Goal: Information Seeking & Learning: Check status

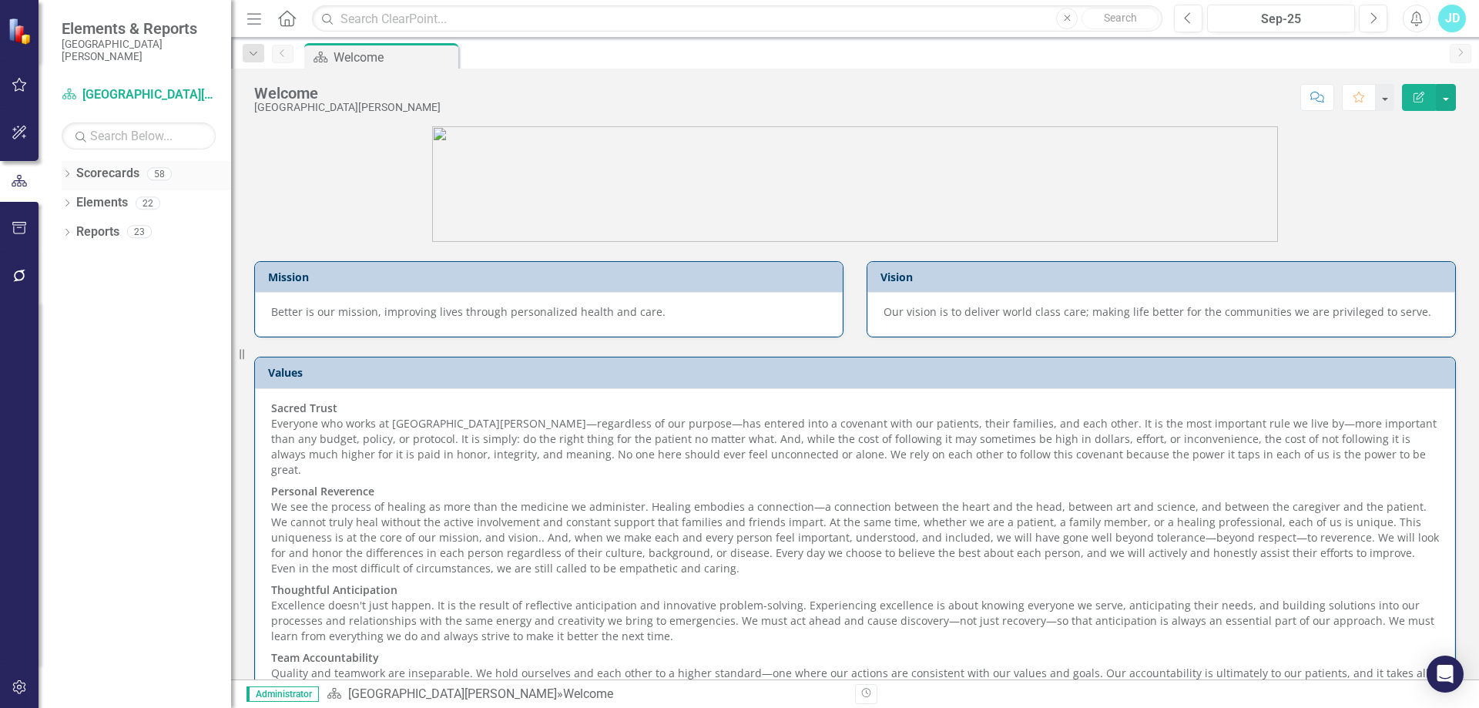
click at [66, 169] on div "Dropdown" at bounding box center [67, 175] width 11 height 13
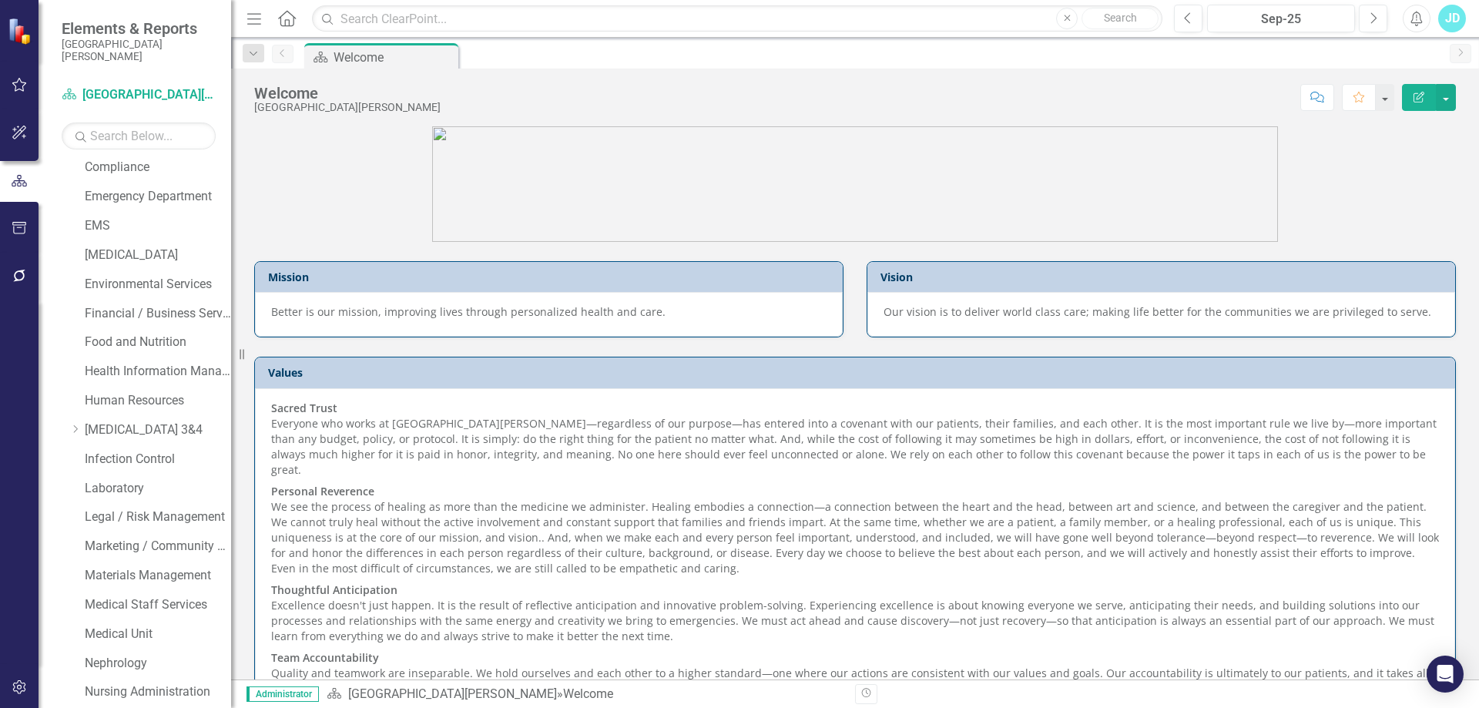
scroll to position [770, 0]
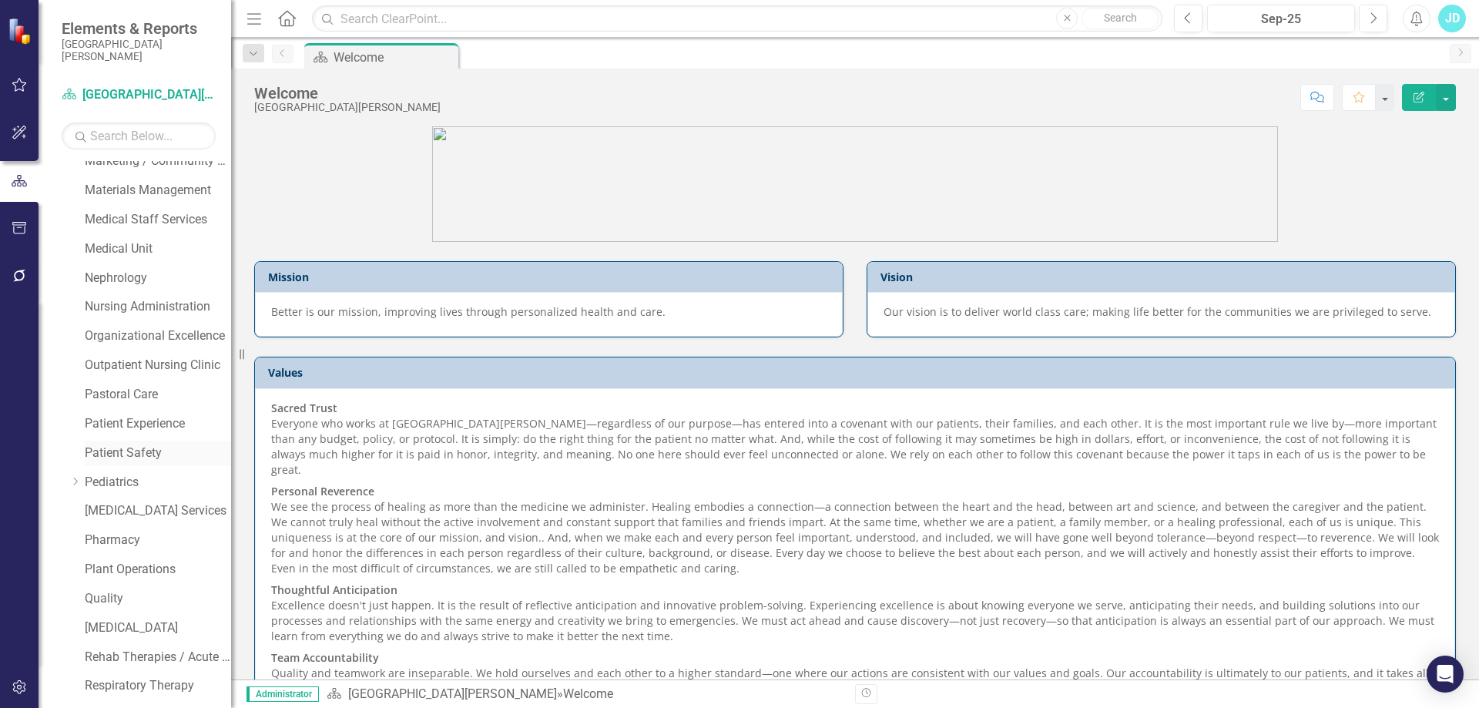
click at [147, 448] on link "Patient Safety" at bounding box center [158, 453] width 146 height 18
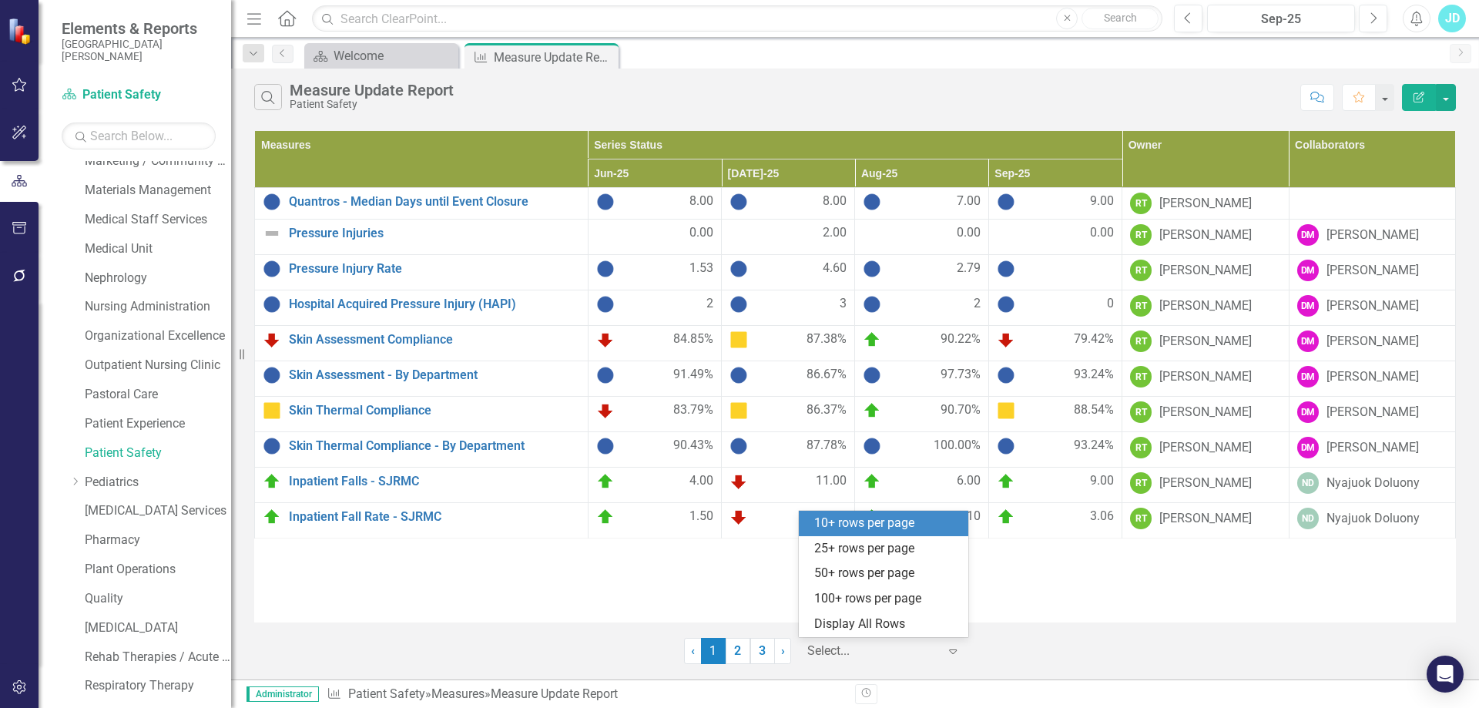
click at [868, 649] on div at bounding box center [872, 651] width 131 height 21
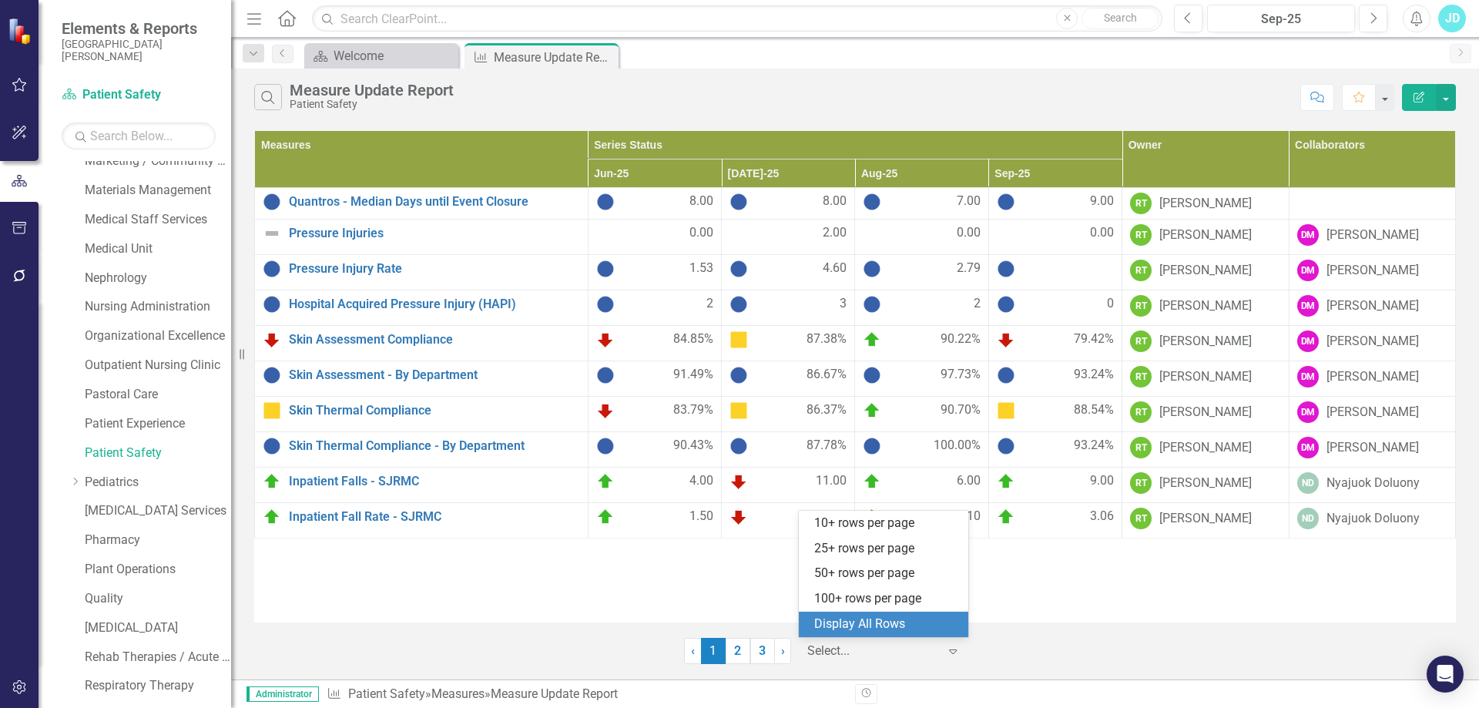
click at [870, 634] on div "Display All Rows" at bounding box center [883, 624] width 169 height 25
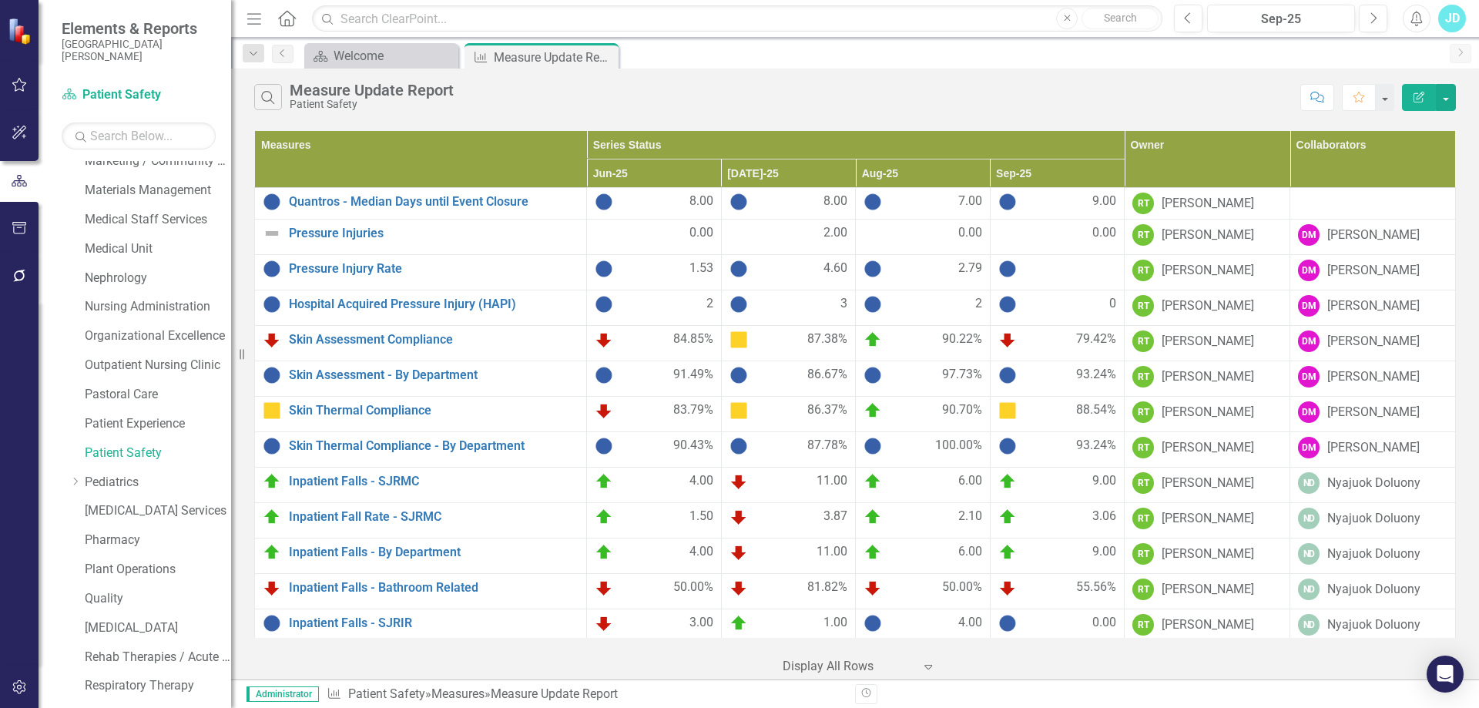
scroll to position [331, 0]
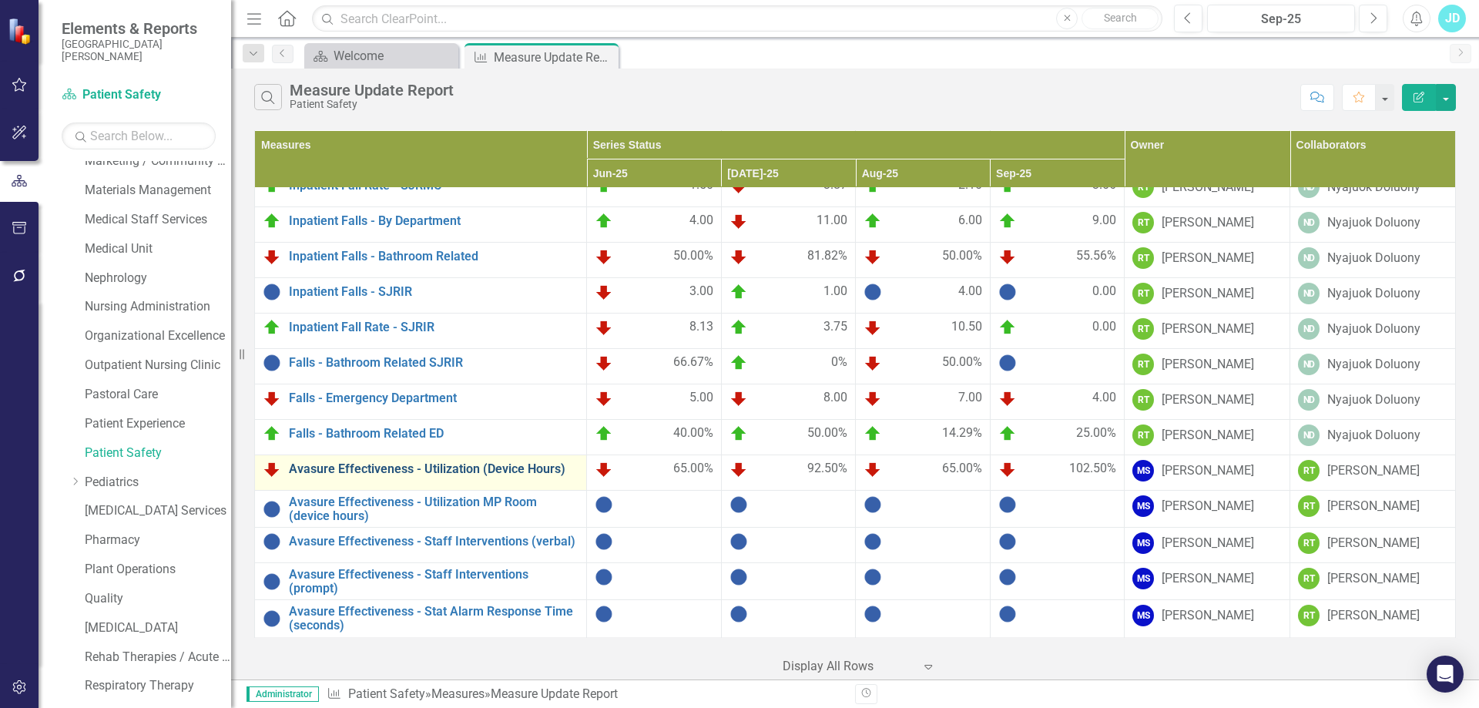
click at [495, 471] on link "Avasure Effectiveness - Utilization (Device Hours)" at bounding box center [434, 469] width 290 height 14
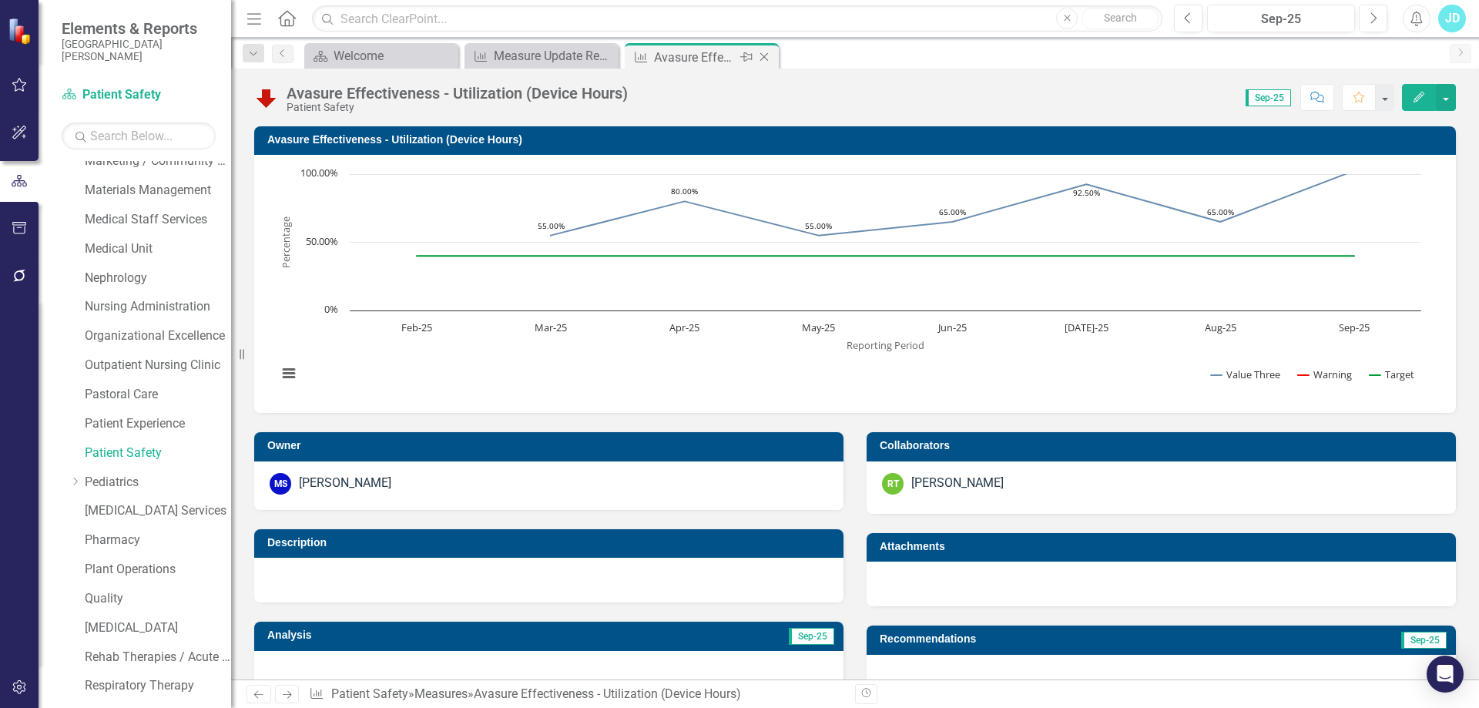
click at [763, 56] on icon at bounding box center [764, 57] width 8 height 8
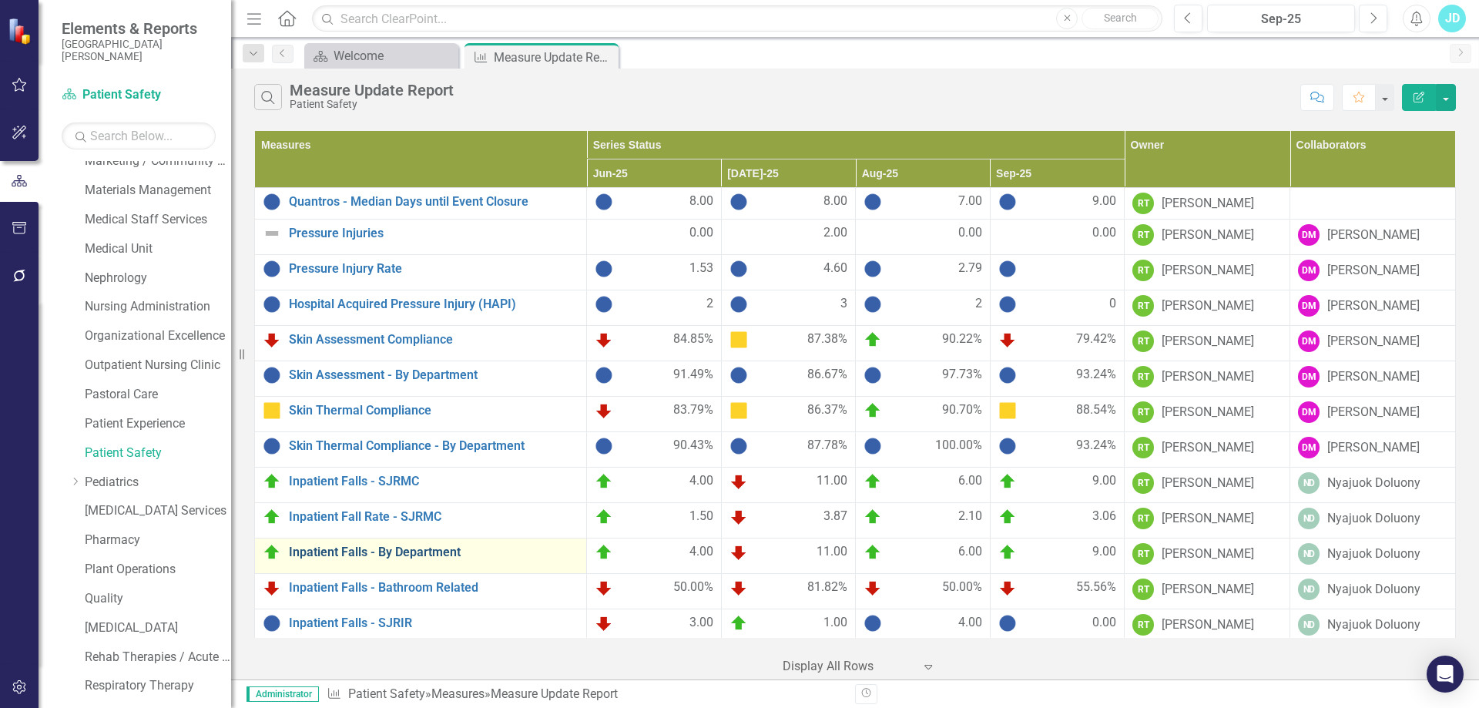
scroll to position [331, 0]
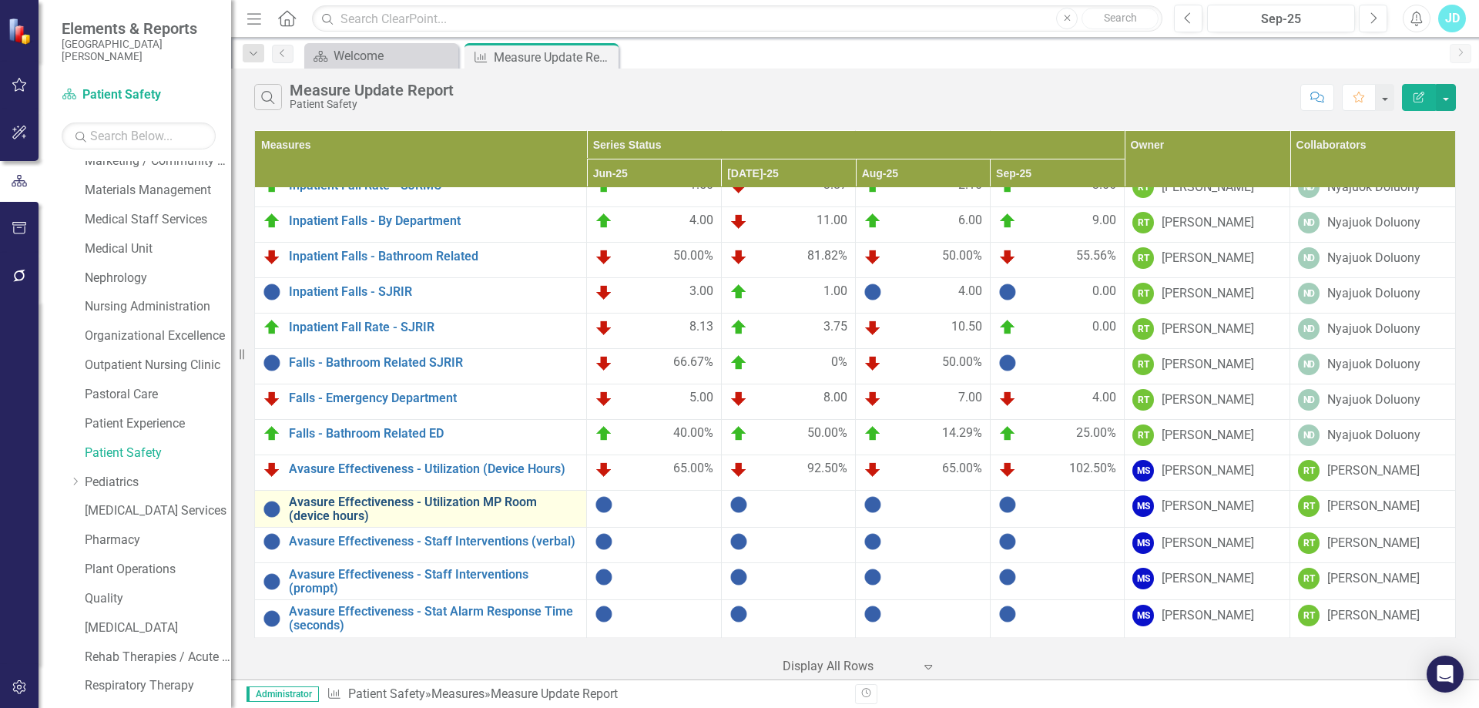
click at [441, 500] on link "Avasure Effectiveness - Utilization MP Room (device hours)" at bounding box center [434, 508] width 290 height 27
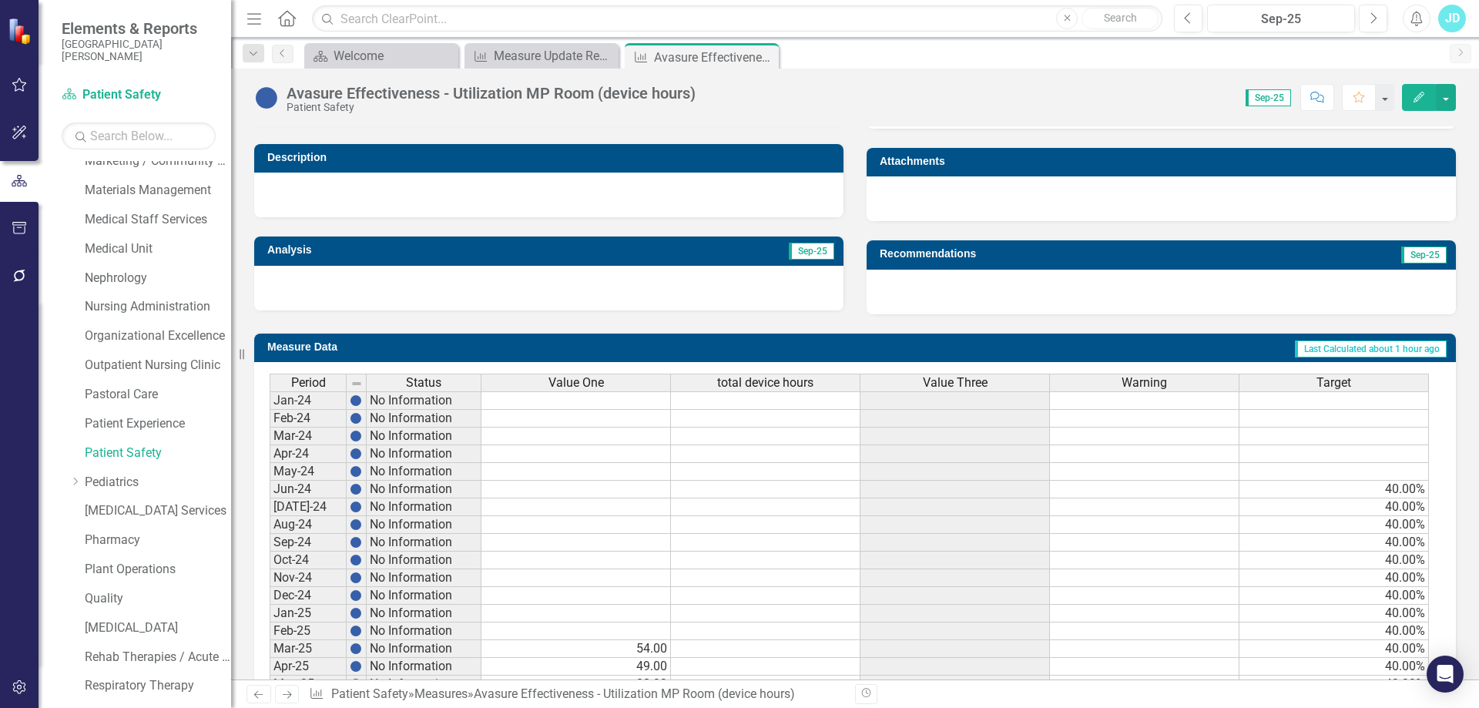
scroll to position [562, 0]
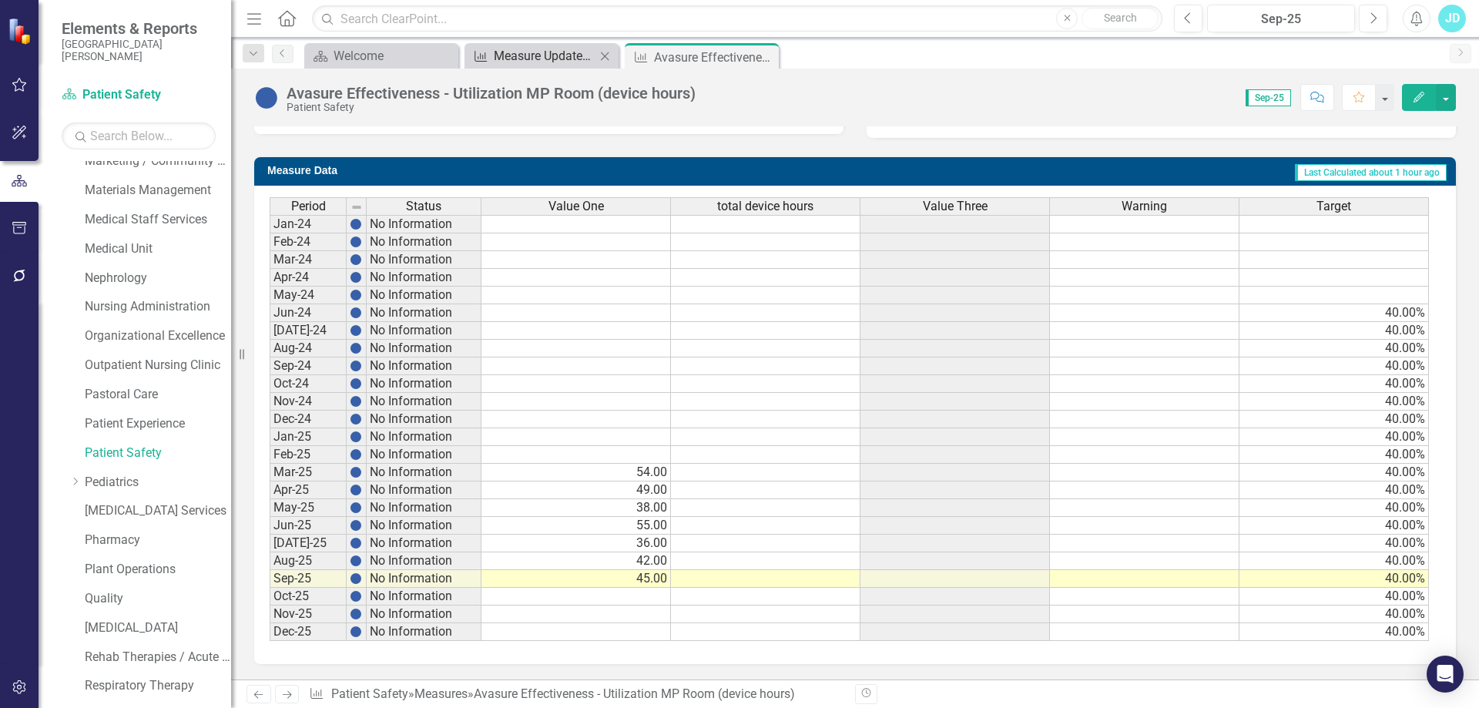
click at [531, 55] on div "Measure Update Report" at bounding box center [545, 55] width 102 height 19
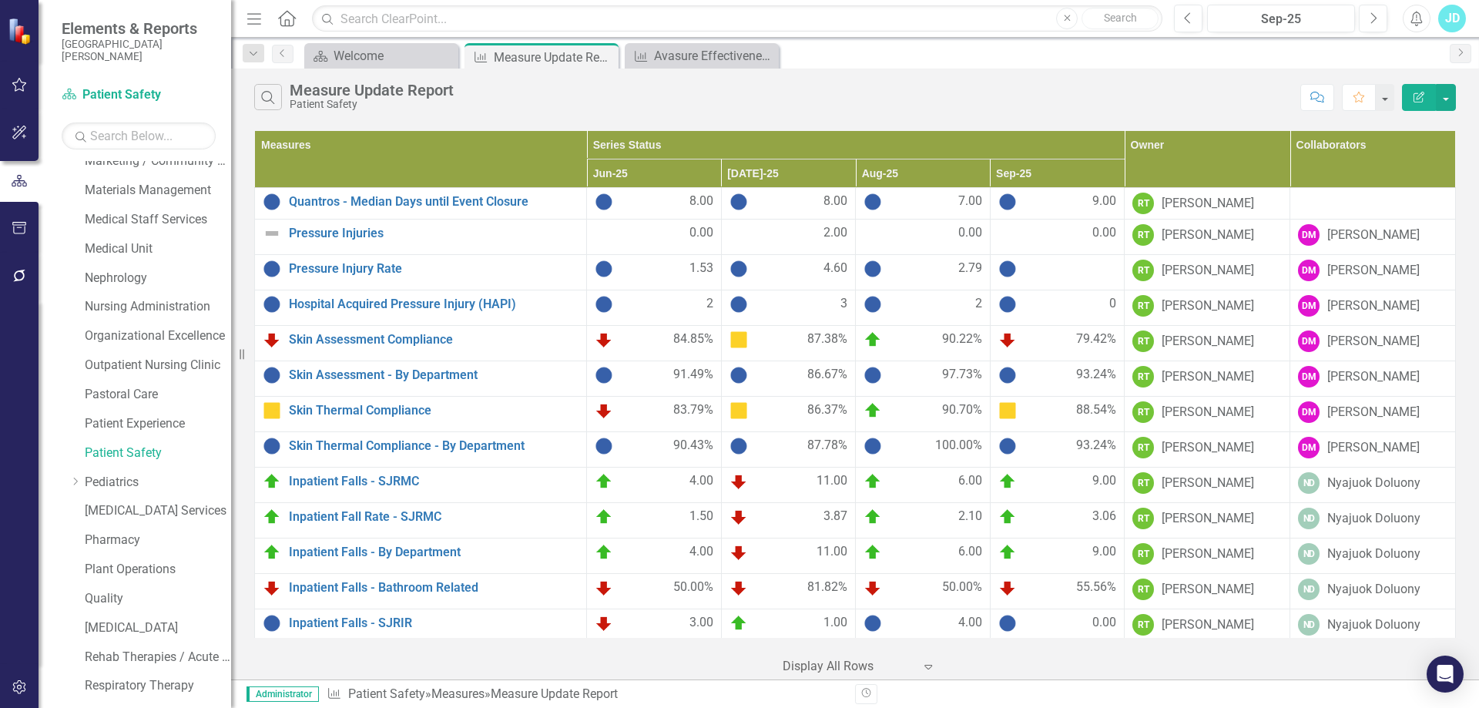
scroll to position [331, 0]
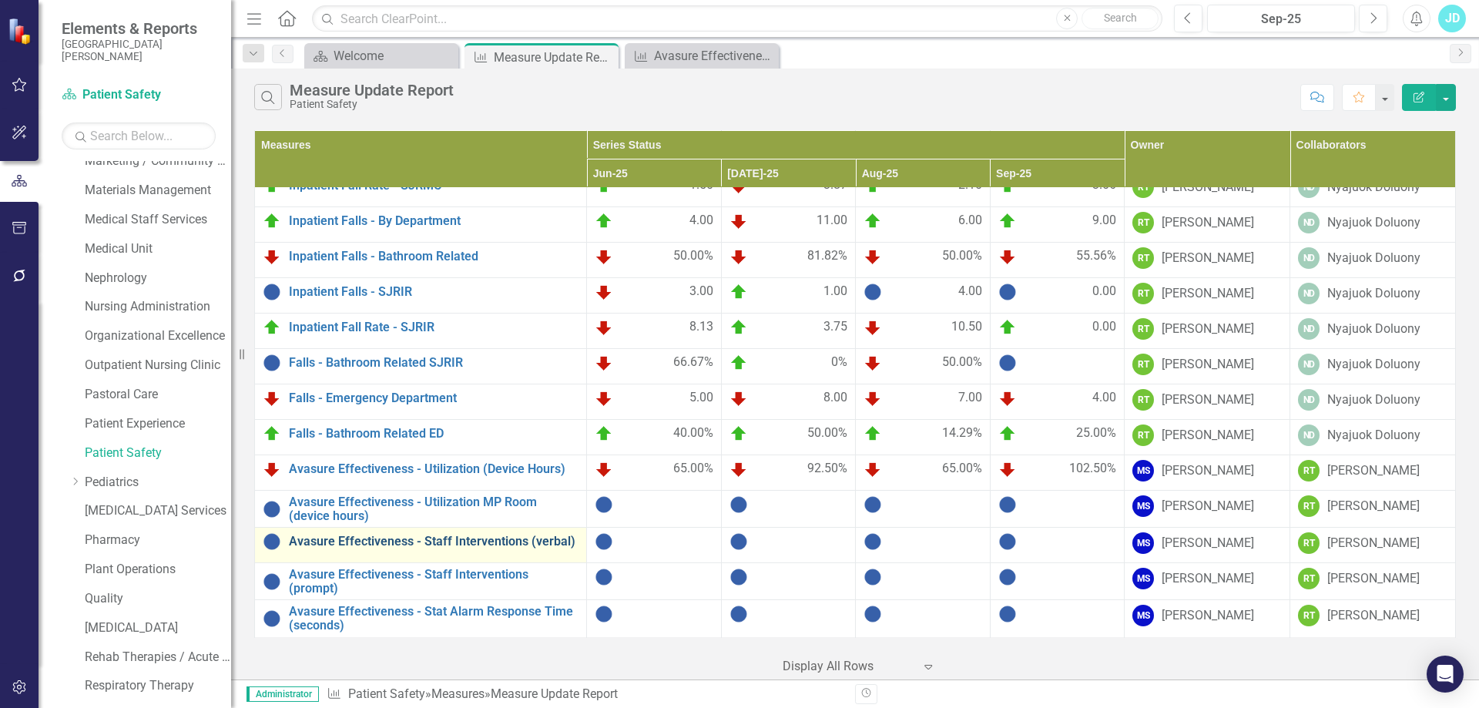
click at [473, 542] on link "Avasure Effectiveness - Staff Interventions (verbal)" at bounding box center [434, 542] width 290 height 14
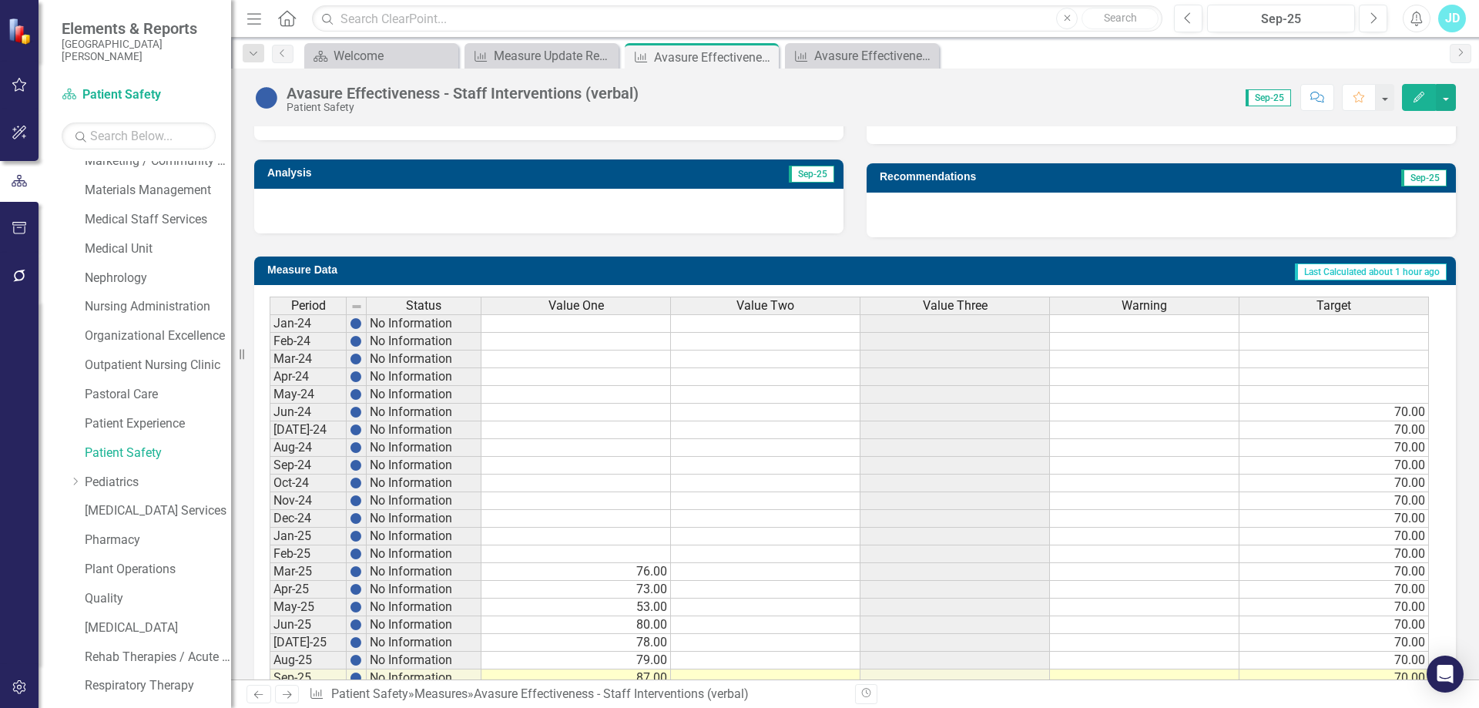
scroll to position [562, 0]
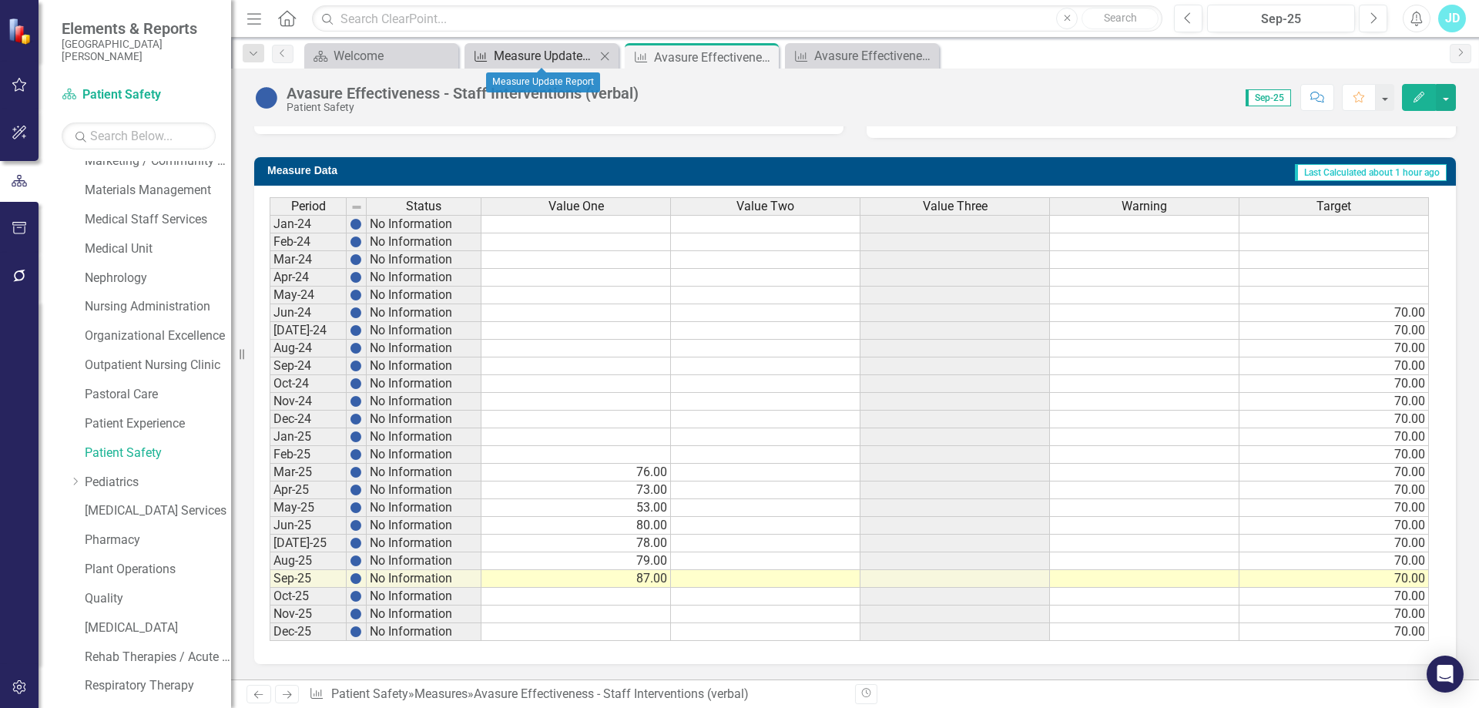
click at [530, 59] on div "Measure Update Report" at bounding box center [545, 55] width 102 height 19
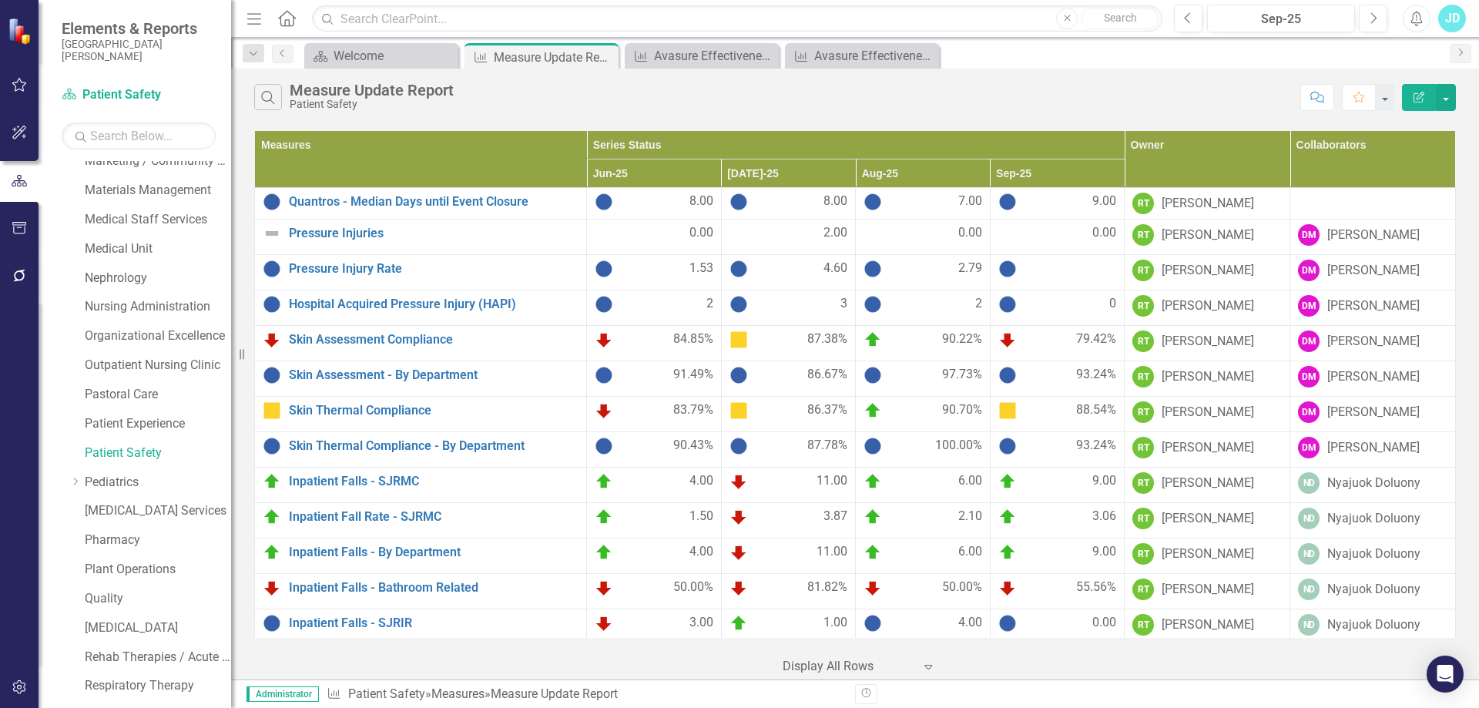
scroll to position [331, 0]
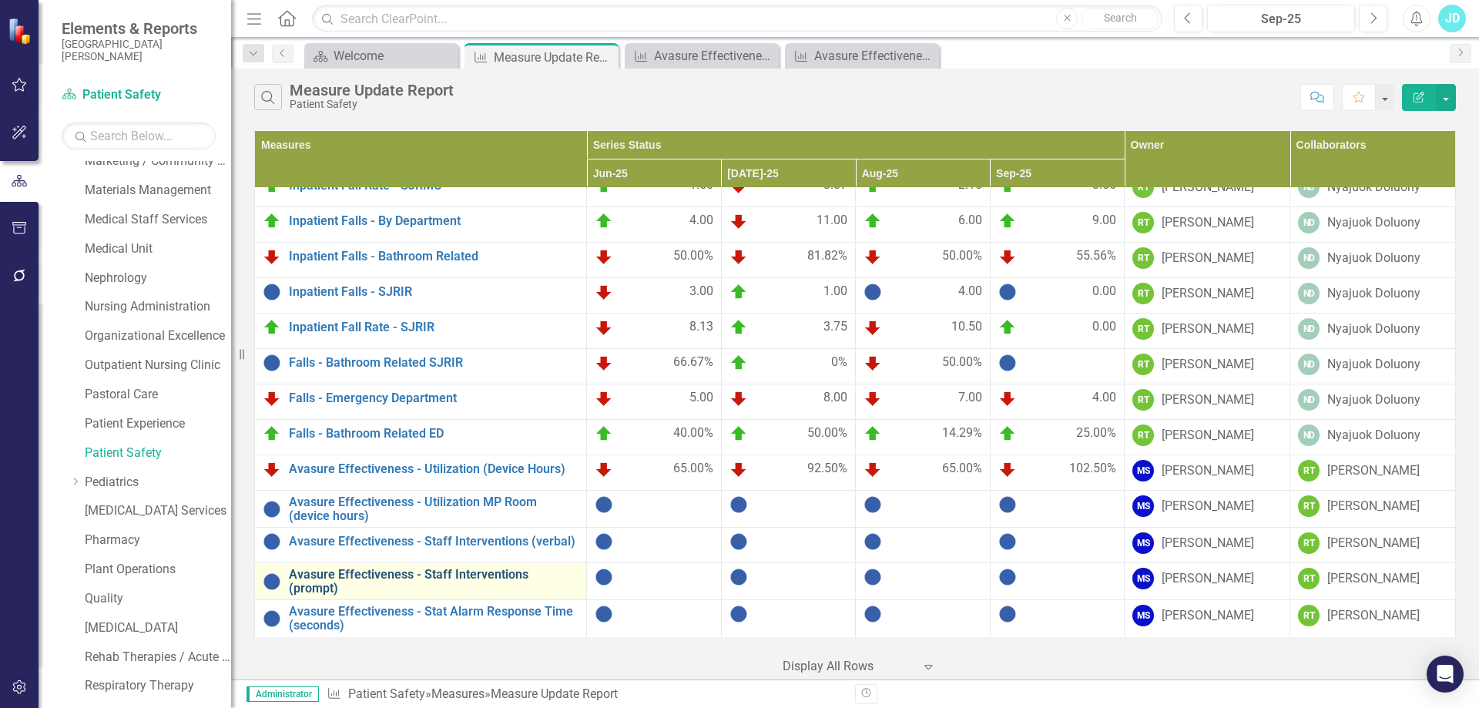
click at [451, 572] on link "Avasure Effectiveness - Staff Interventions (prompt)" at bounding box center [434, 581] width 290 height 27
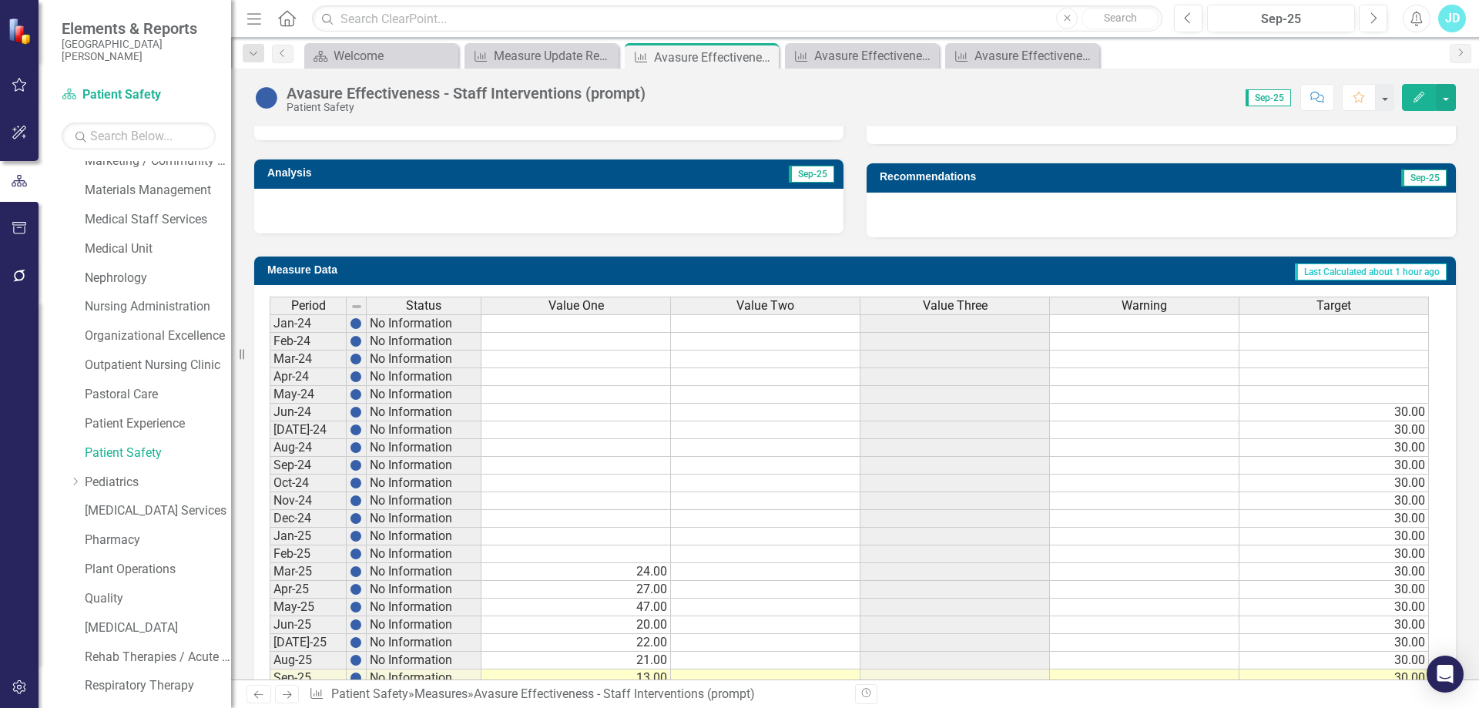
scroll to position [562, 0]
